Goal: Task Accomplishment & Management: Manage account settings

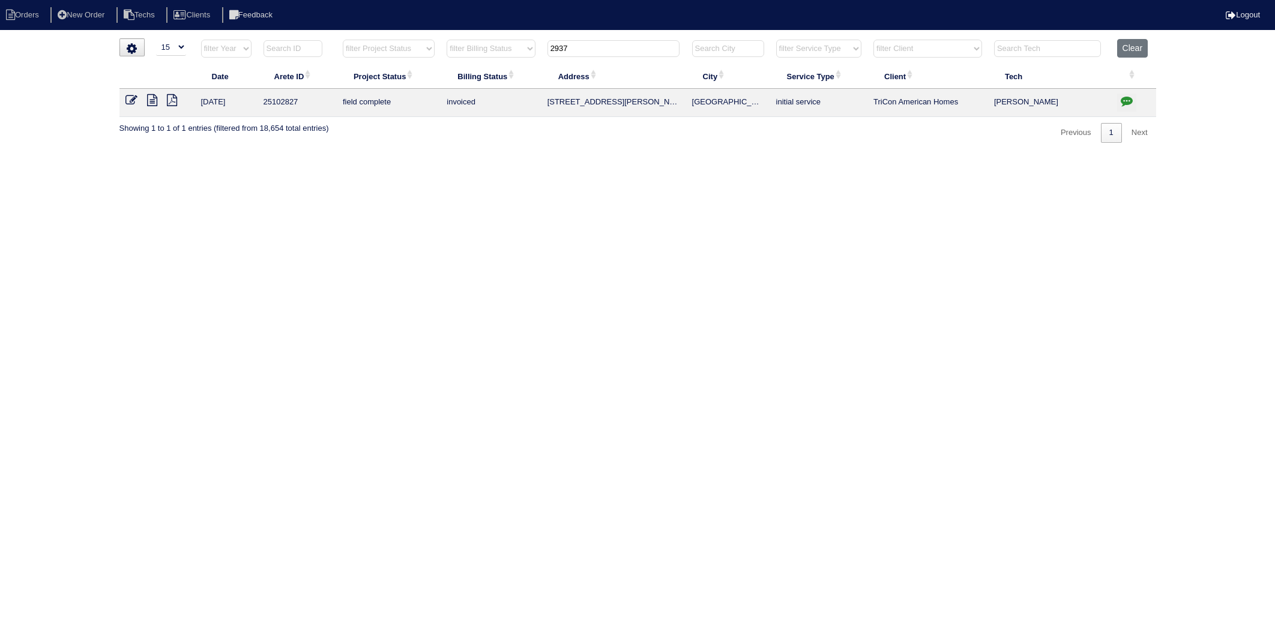
select select "15"
click at [531, 56] on tr "filter Year -- Any Year -- 2025 2024 2023 2022 2021 2020 2019 filter Project St…" at bounding box center [637, 51] width 1037 height 25
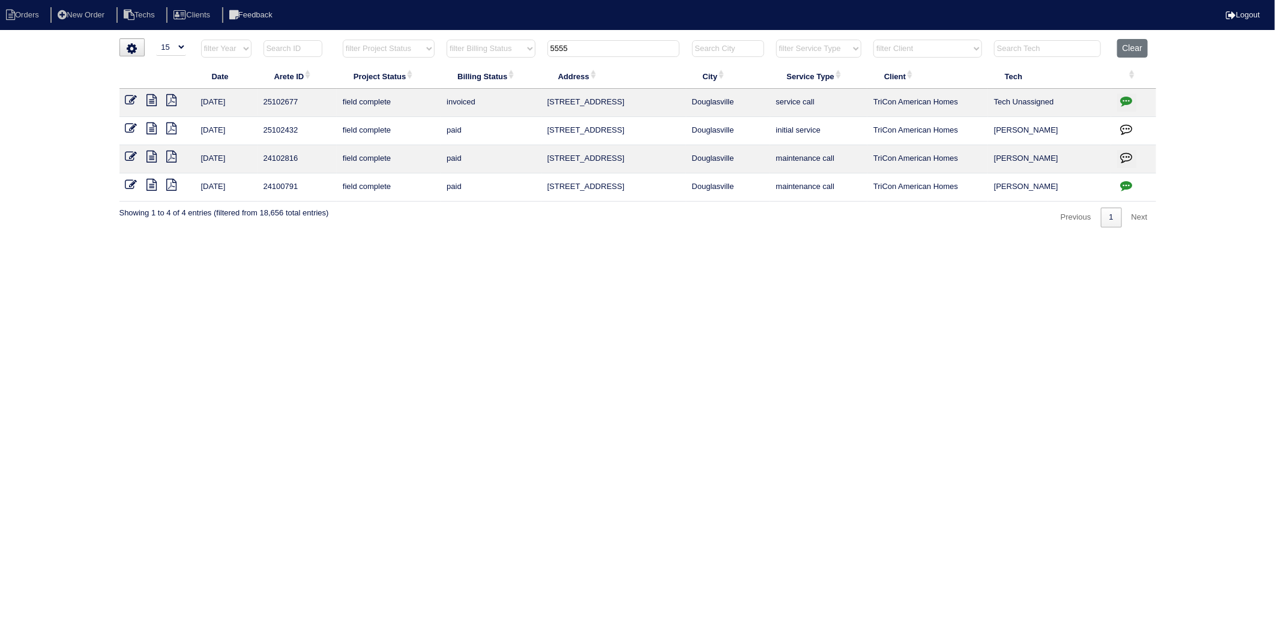
type input "5555"
click at [153, 99] on icon at bounding box center [152, 100] width 10 height 12
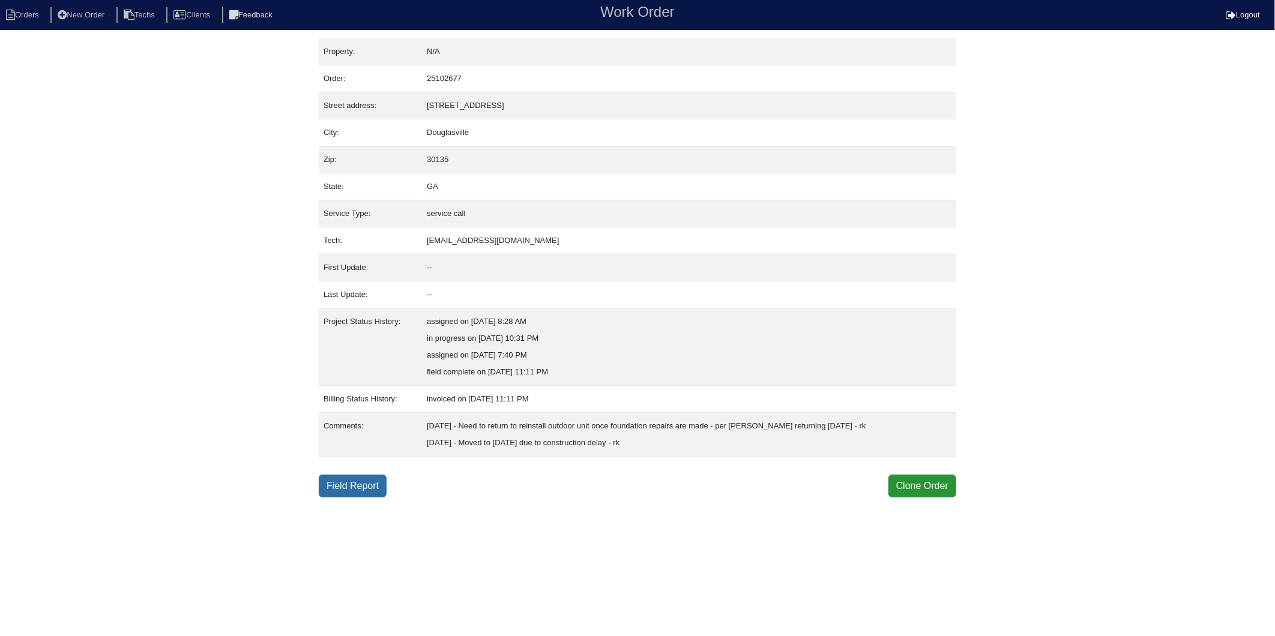
click at [356, 487] on link "Field Report" at bounding box center [353, 486] width 68 height 23
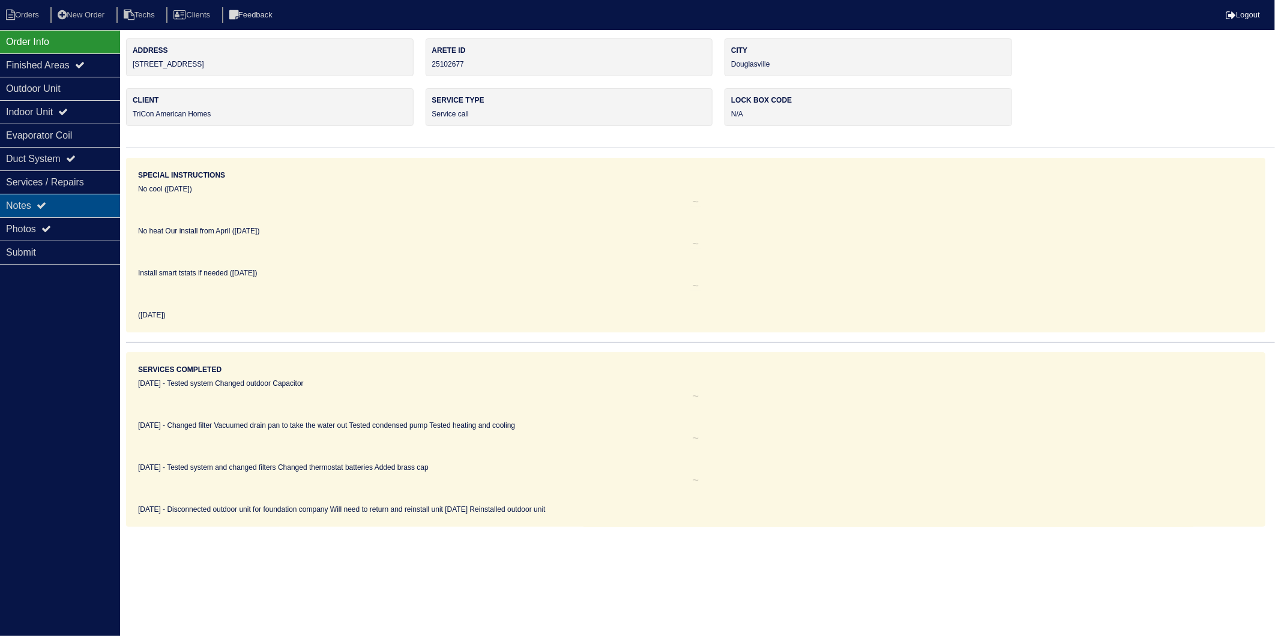
click at [24, 203] on div "Notes" at bounding box center [60, 205] width 120 height 23
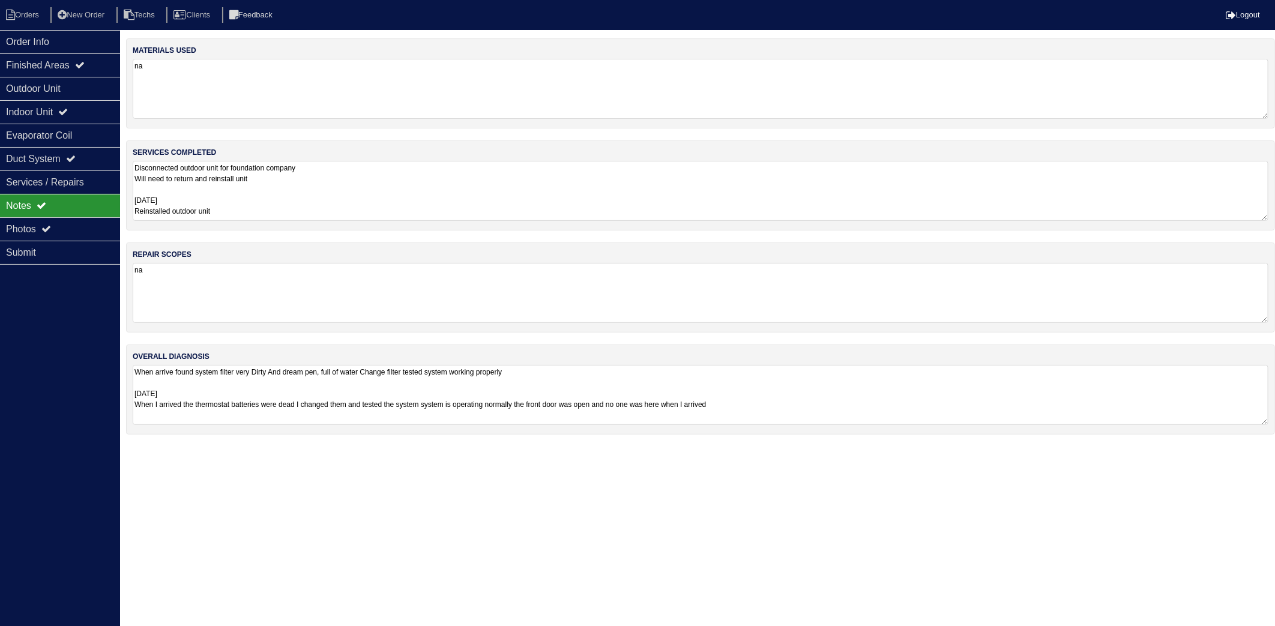
click at [301, 190] on textarea "Disconnected outdoor unit for foundation company Will need to return and reinst…" at bounding box center [701, 191] width 1136 height 60
click at [33, 15] on li "Orders" at bounding box center [24, 15] width 49 height 16
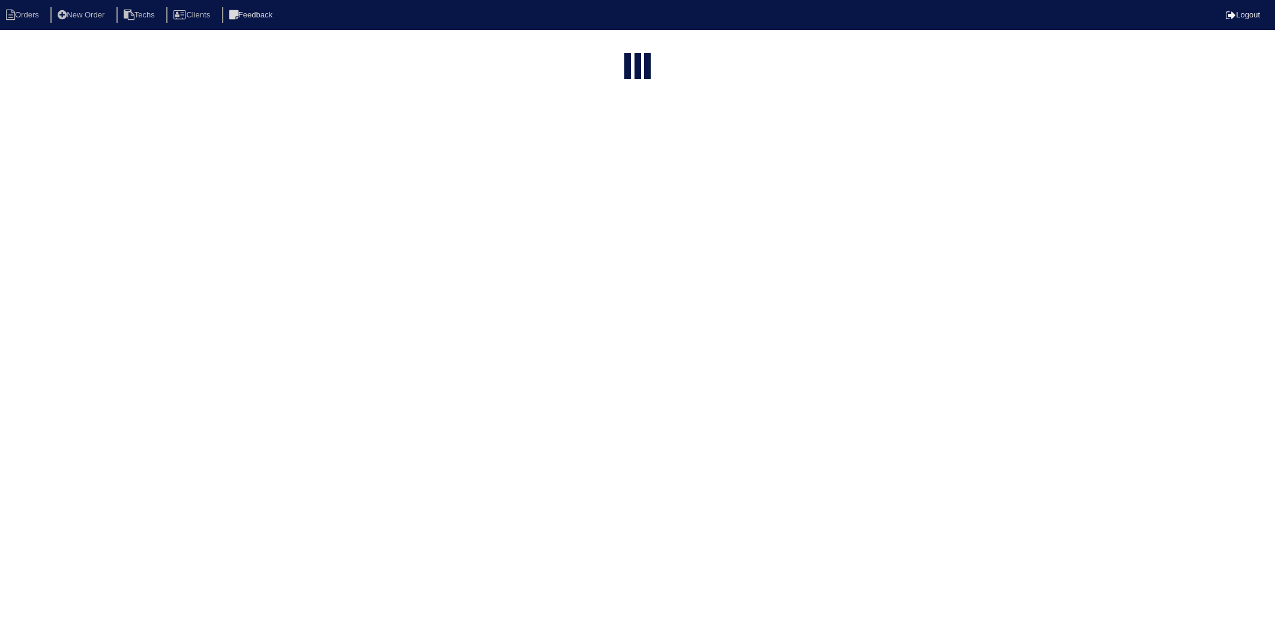
select select "15"
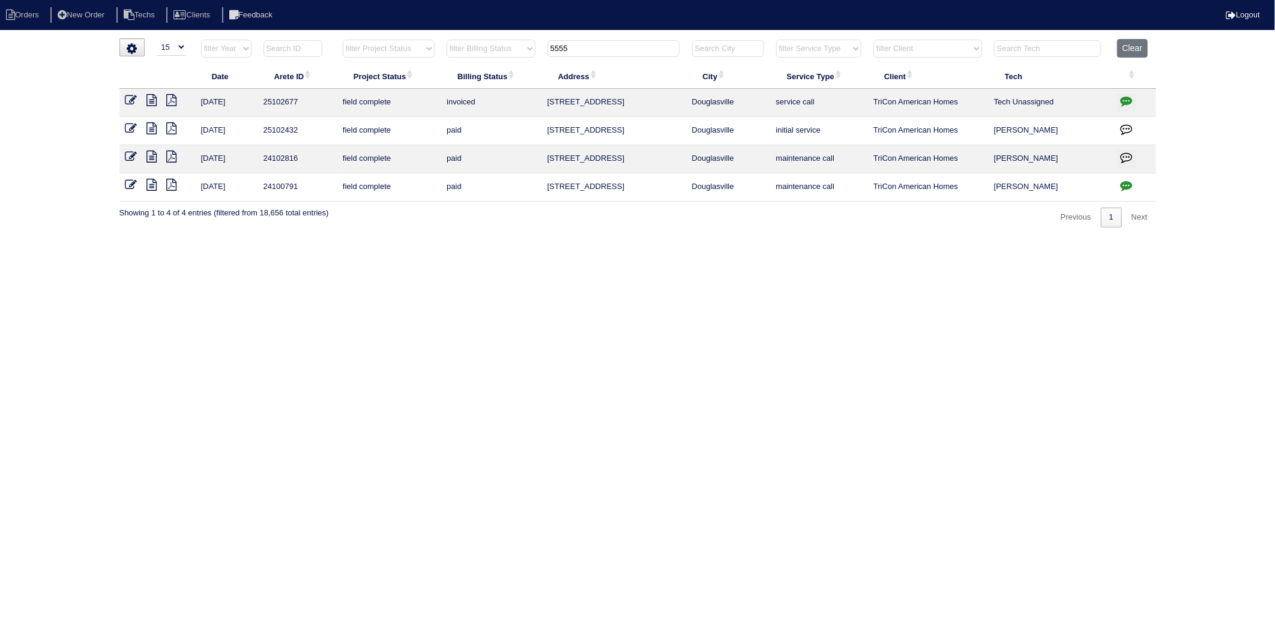
drag, startPoint x: 584, startPoint y: 52, endPoint x: 459, endPoint y: 76, distance: 127.3
click at [460, 76] on table "Date Arete ID Project Status Billing Status Address City Service Type Client Te…" at bounding box center [637, 120] width 1037 height 163
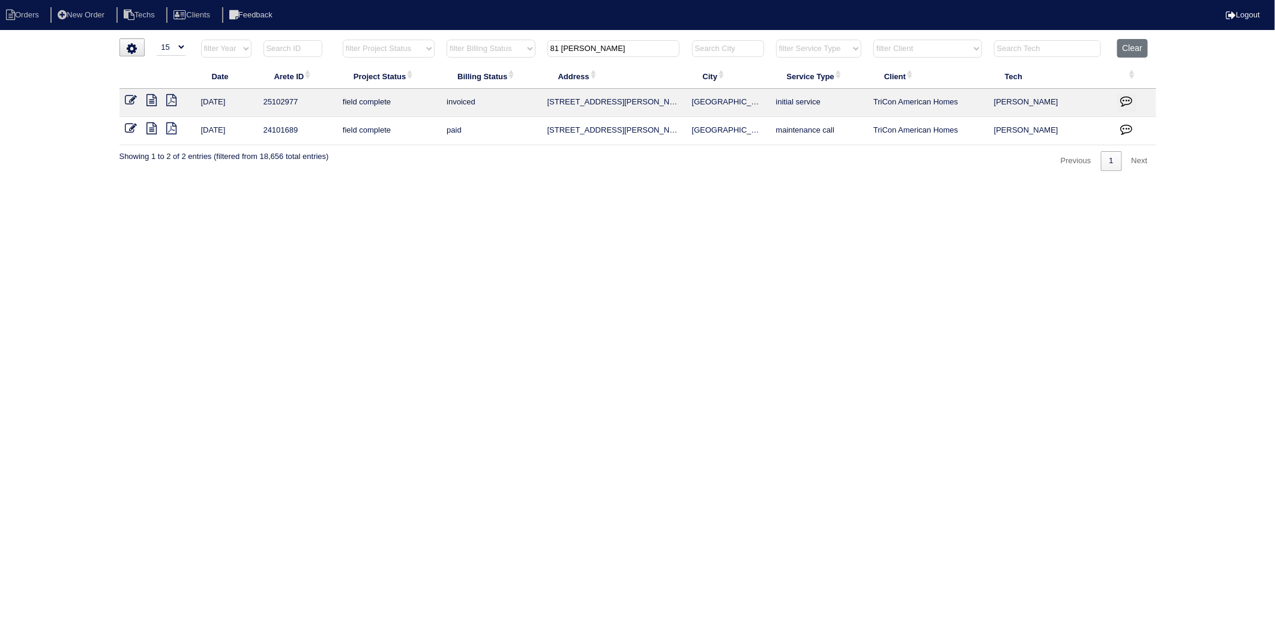
type input "81 ivey"
click at [129, 99] on icon at bounding box center [131, 100] width 12 height 12
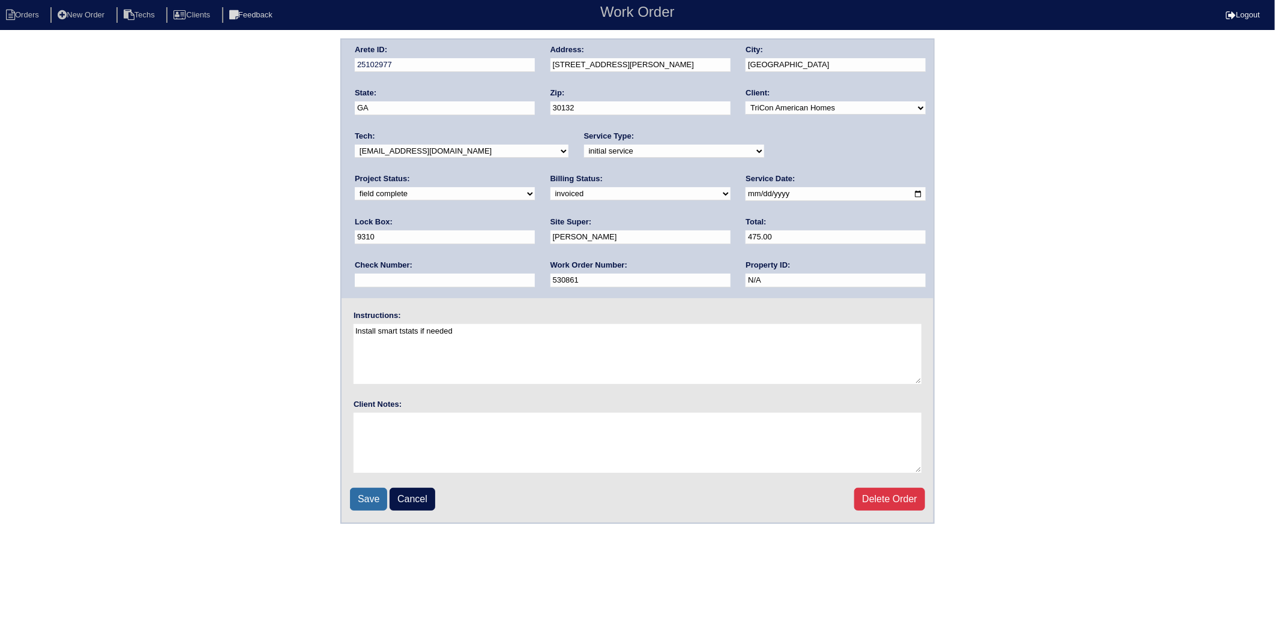
click at [362, 500] on input "Save" at bounding box center [368, 499] width 37 height 23
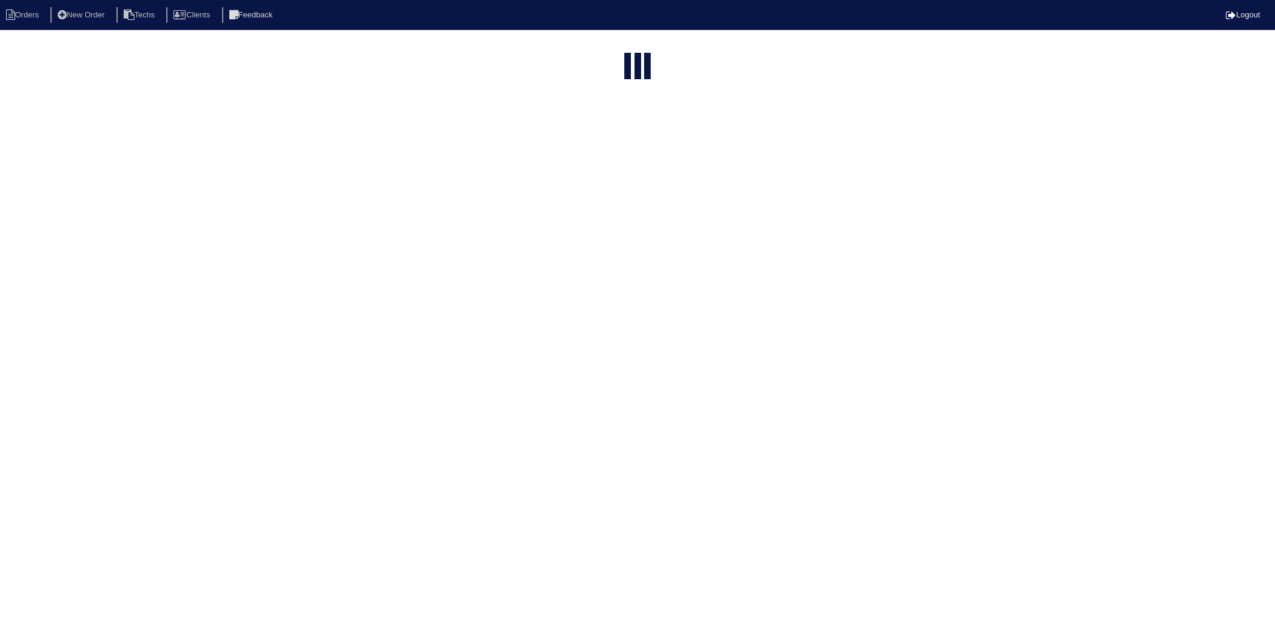
select select "15"
type input "81 [PERSON_NAME]"
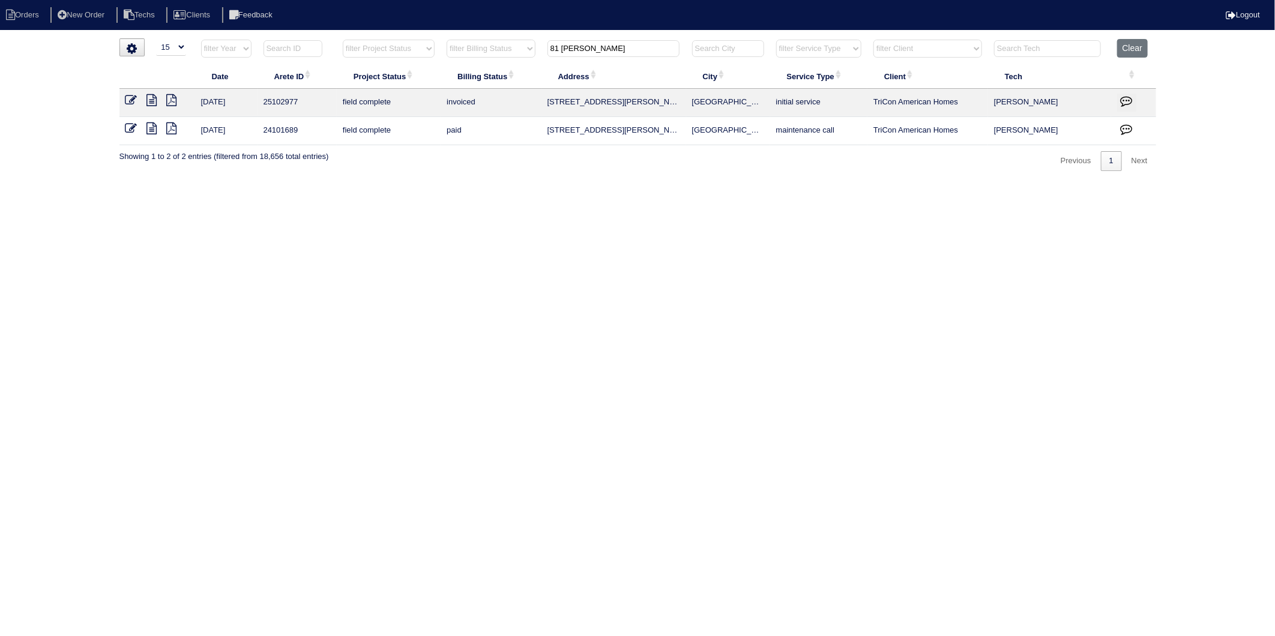
click at [509, 183] on html "Orders New Order Techs Clients Feedback Logout Orders New Order Users Clients M…" at bounding box center [637, 91] width 1275 height 183
